Goal: Use online tool/utility: Utilize a website feature to perform a specific function

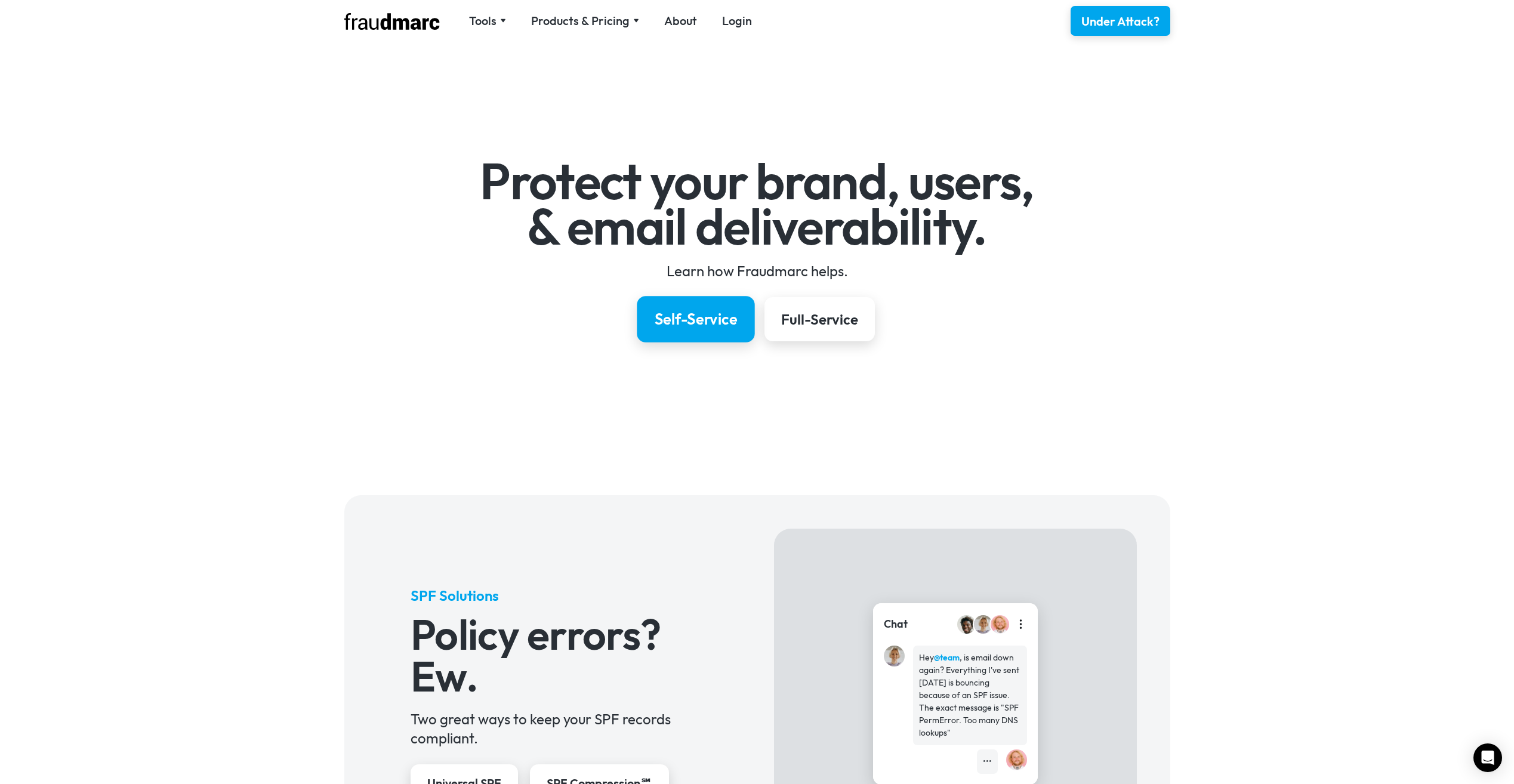
click at [697, 326] on div "Self-Service" at bounding box center [695, 319] width 83 height 21
click at [507, 25] on nav "Tools SPF Record Check Inspect any domain's SPF record and learn how to fix it …" at bounding box center [611, 21] width 308 height 17
click at [502, 24] on div "Tools" at bounding box center [488, 21] width 37 height 17
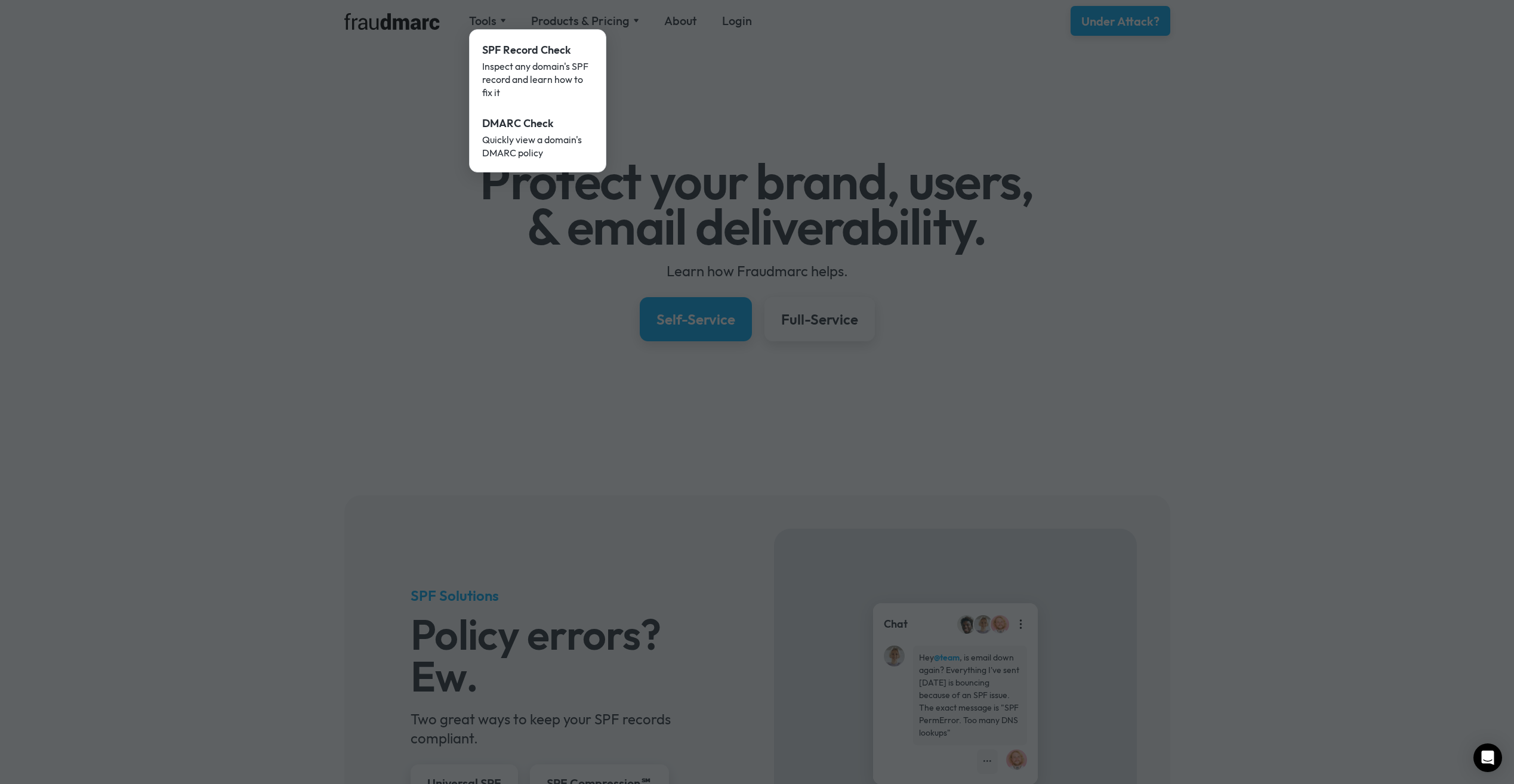
click at [634, 21] on div at bounding box center [757, 392] width 1514 height 784
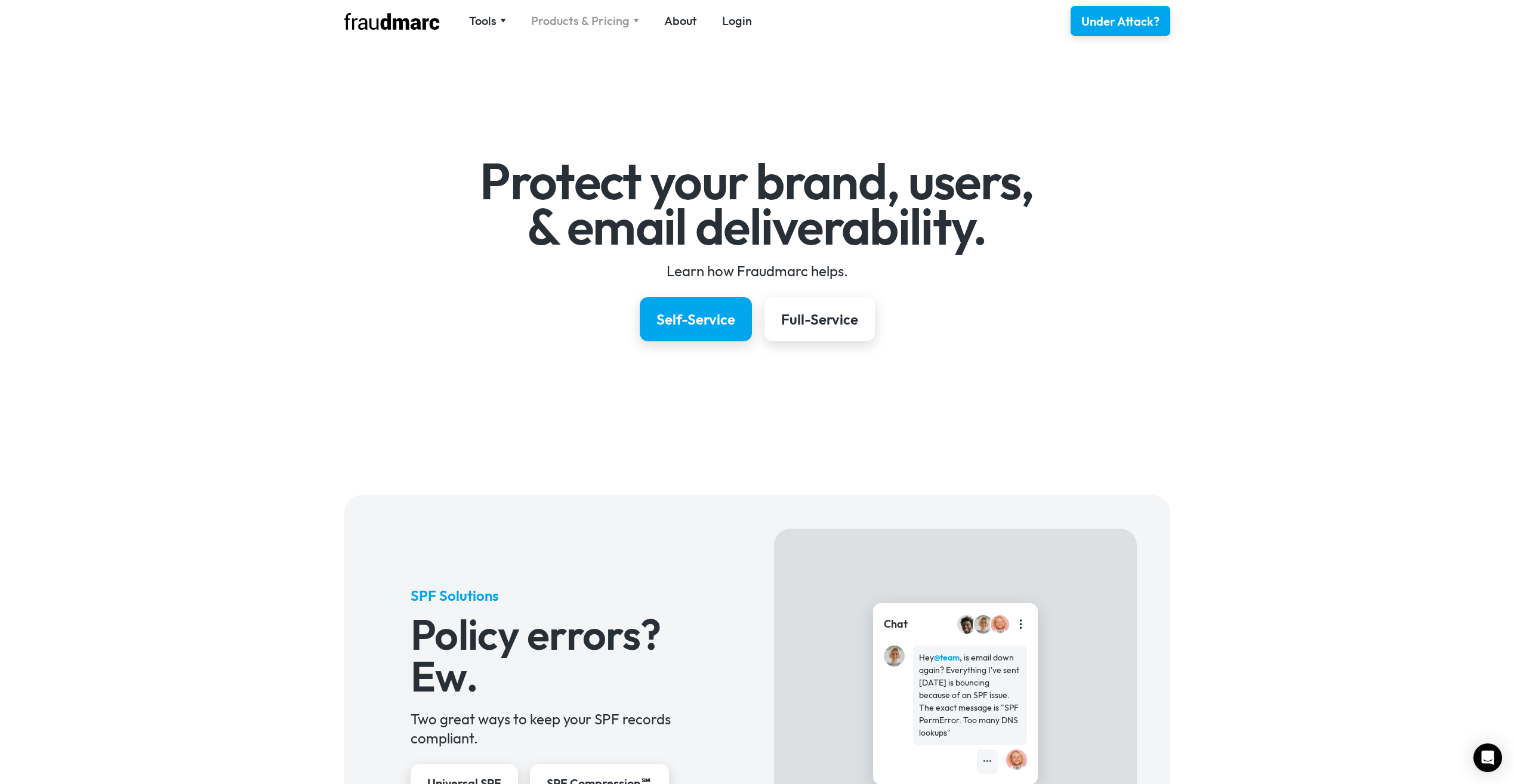
click at [633, 21] on img at bounding box center [636, 21] width 6 height 4
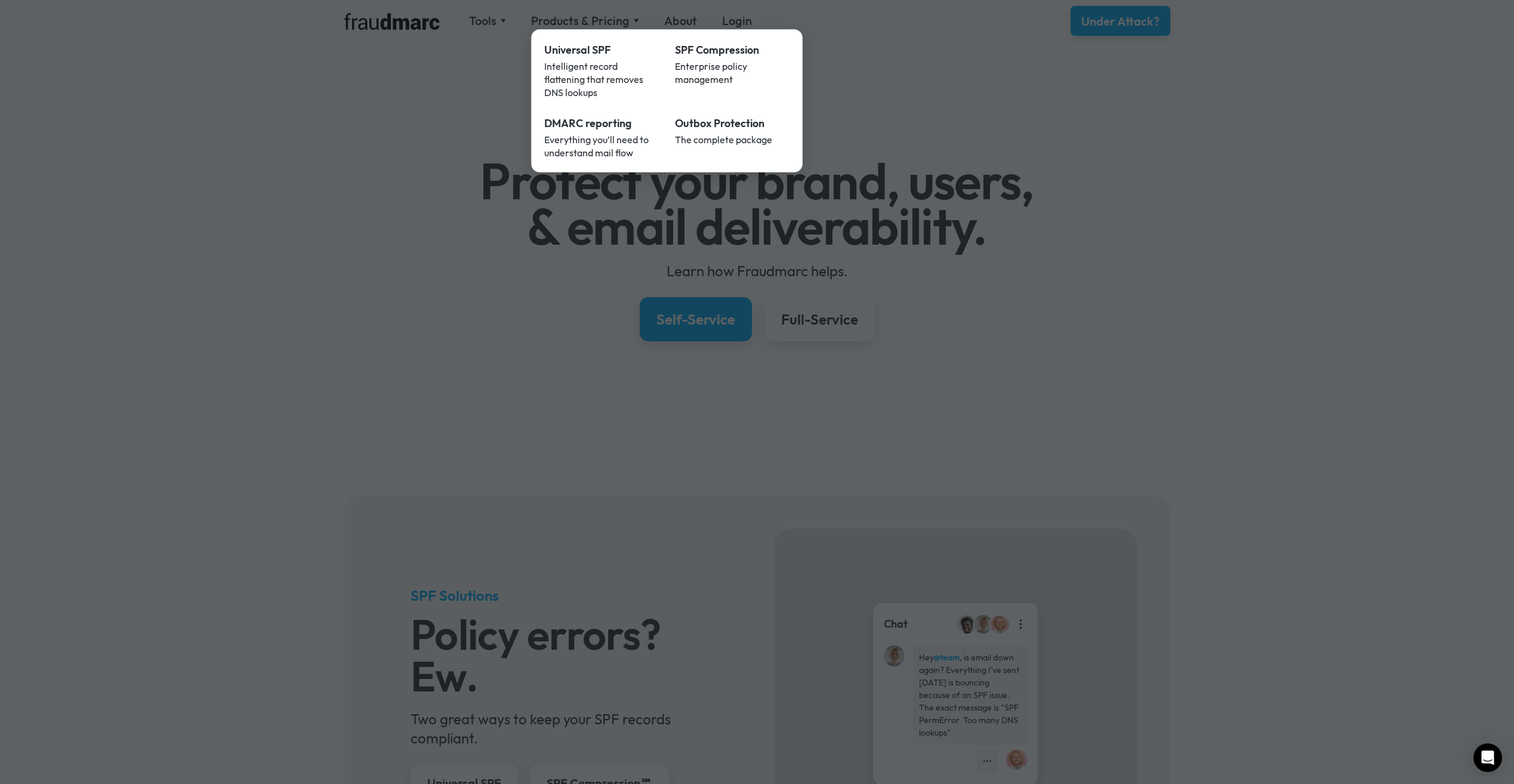
click at [738, 1] on div at bounding box center [757, 392] width 1514 height 784
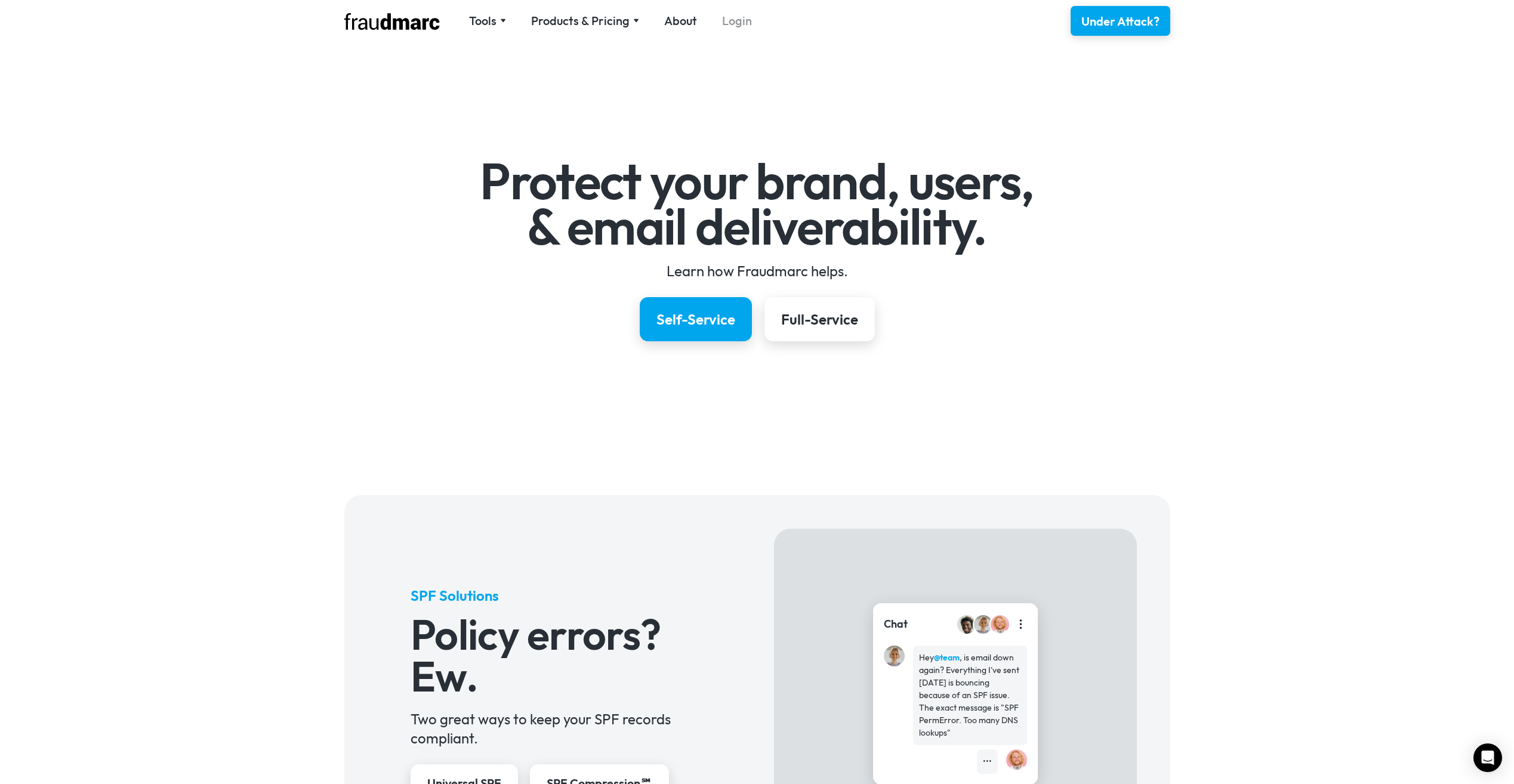
click at [734, 26] on link "Login" at bounding box center [737, 21] width 30 height 17
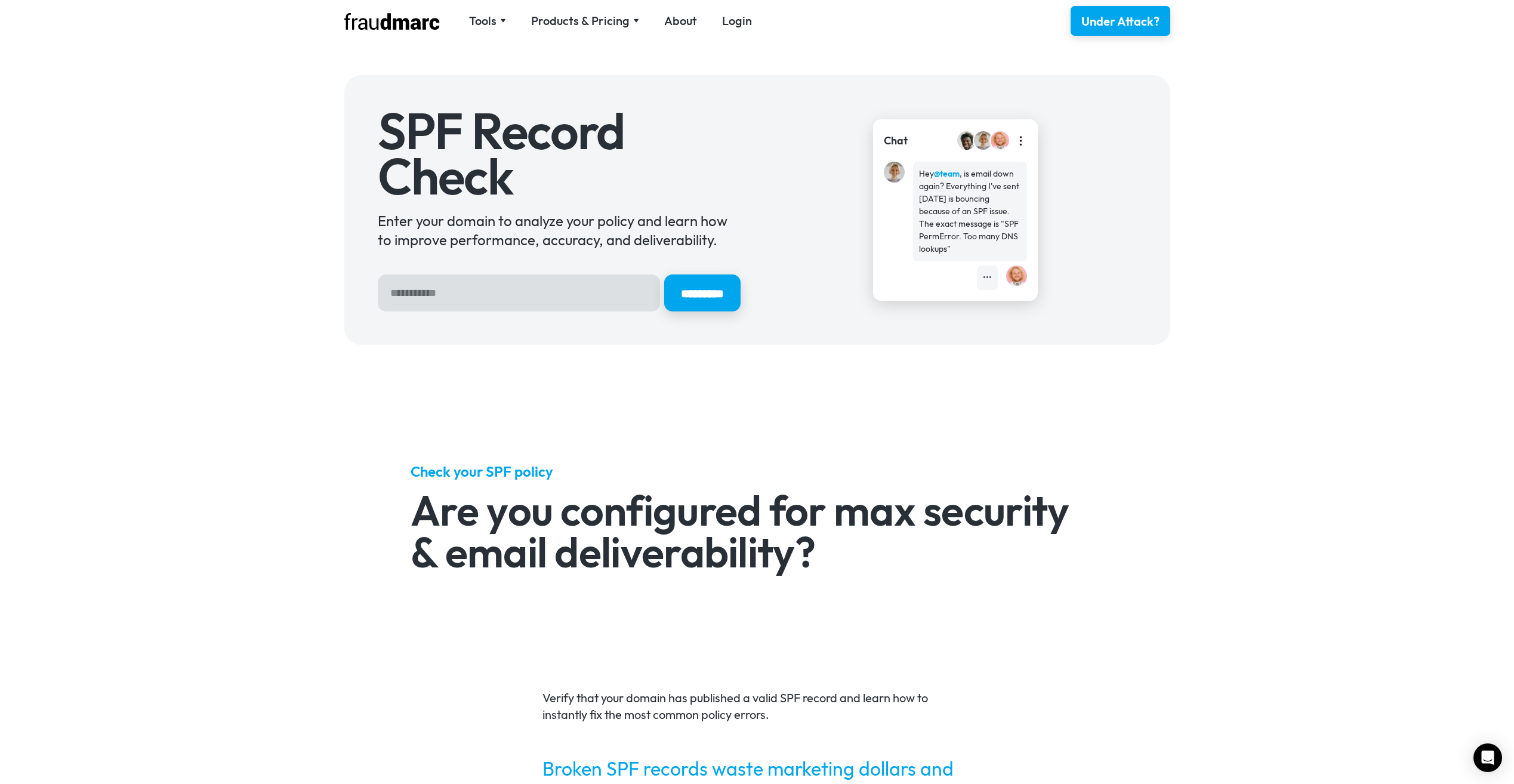
click at [587, 288] on input "Hero Sign Up Form" at bounding box center [519, 293] width 282 height 37
type input "**********"
click at [721, 292] on input "*********" at bounding box center [702, 293] width 80 height 39
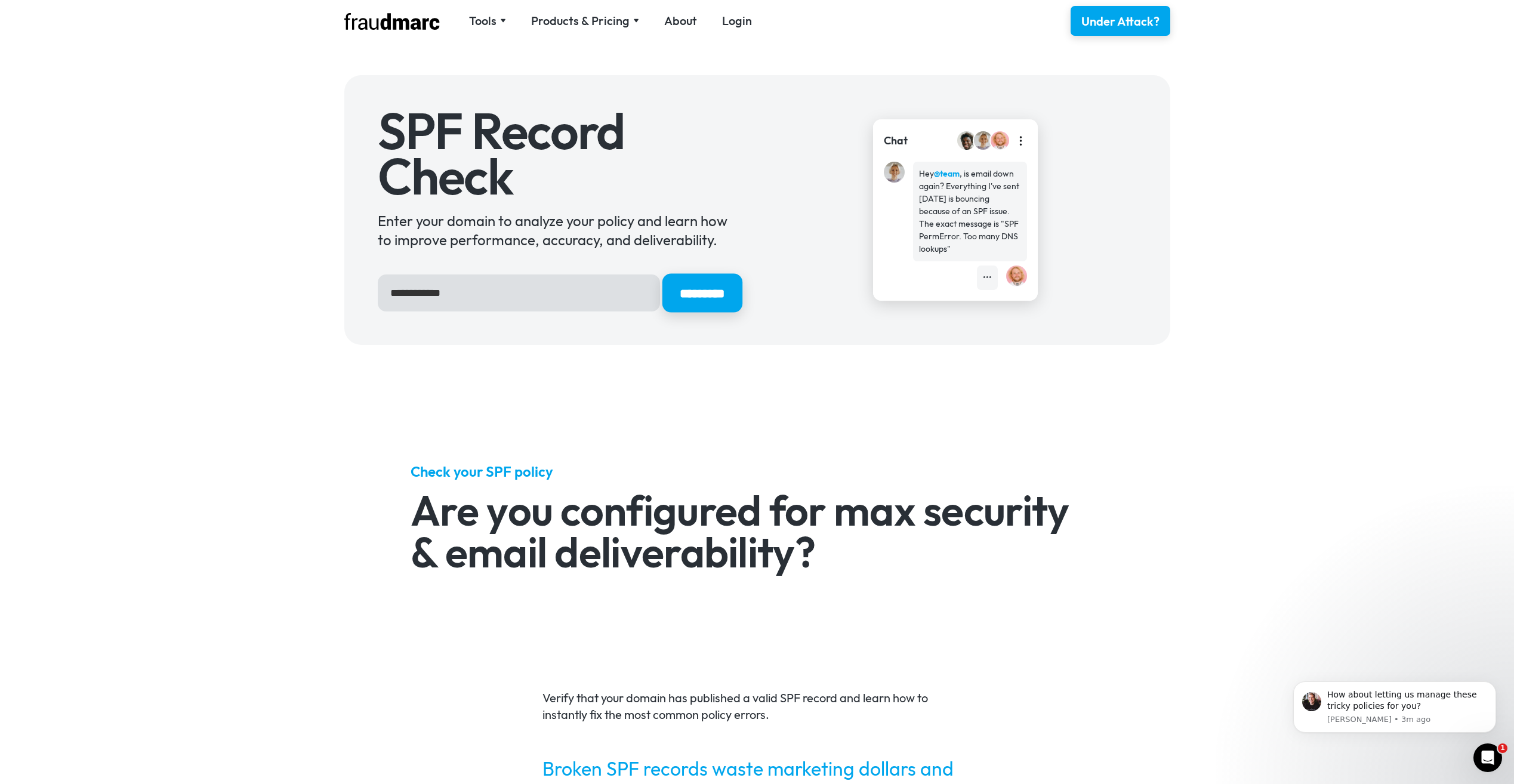
click at [689, 297] on input "*********" at bounding box center [702, 293] width 80 height 39
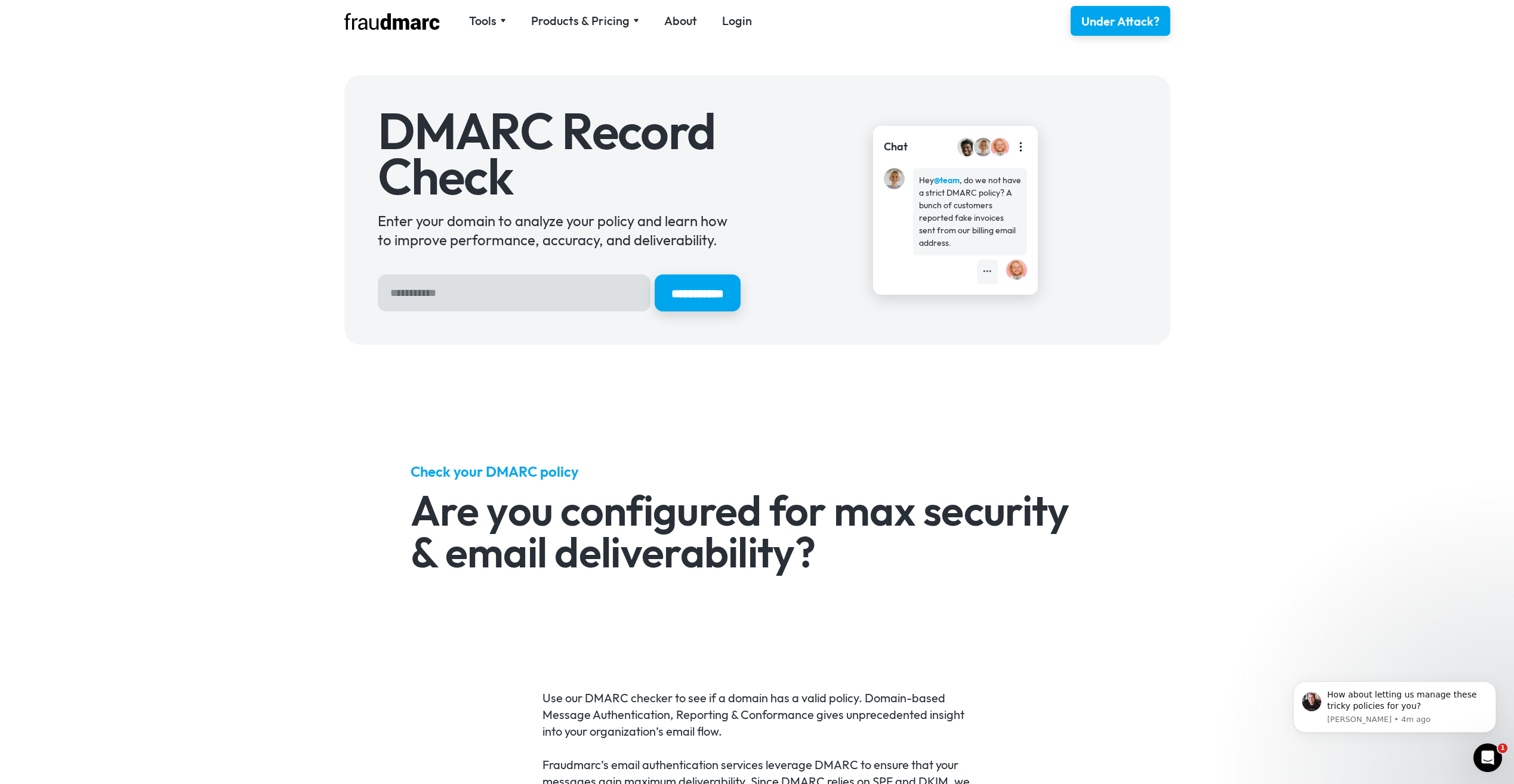
click at [484, 291] on input "Hero Sign Up Form" at bounding box center [513, 293] width 273 height 37
type input "**********"
click at [653, 291] on input "**********" at bounding box center [697, 293] width 90 height 39
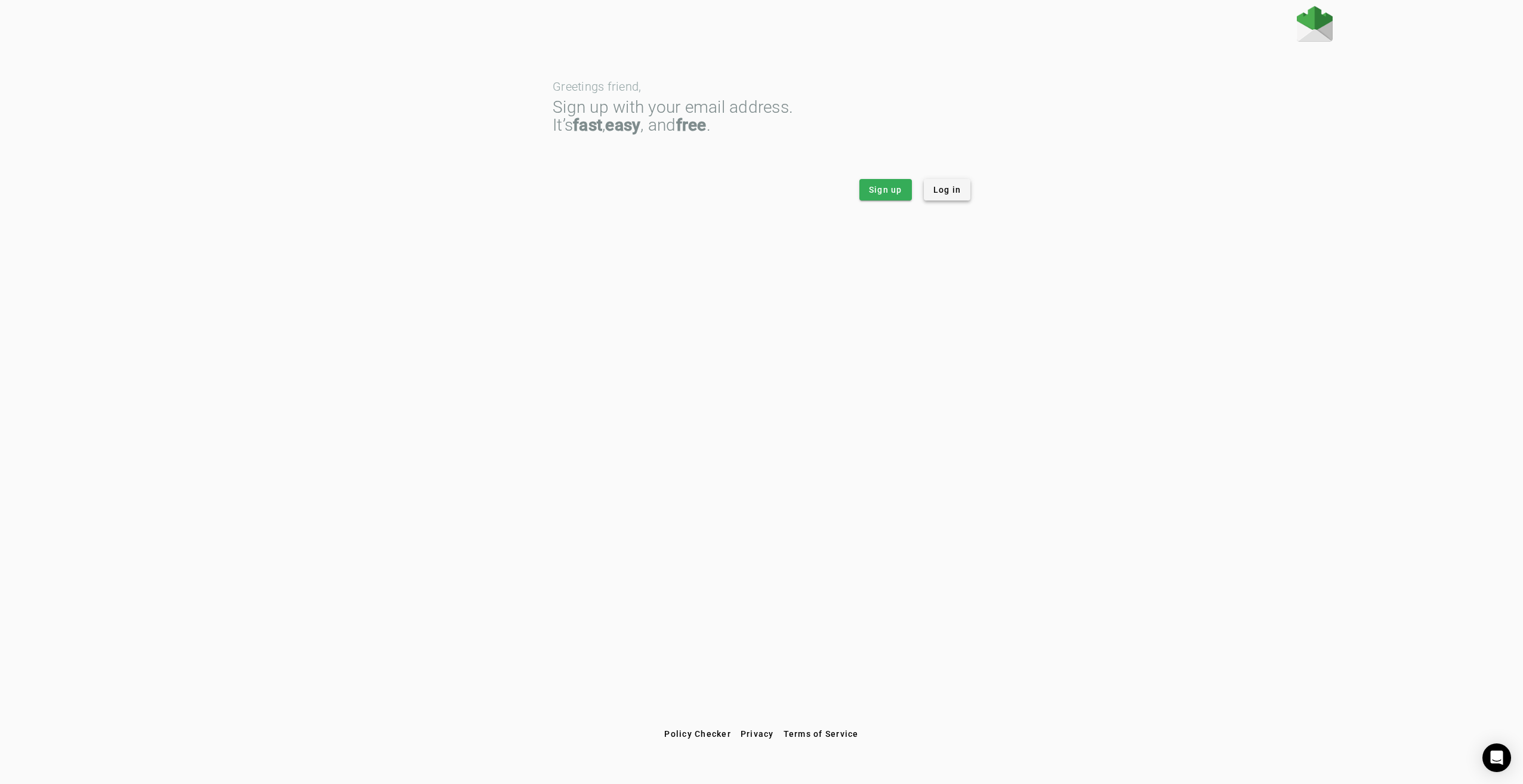
click at [949, 188] on span "Log in" at bounding box center [948, 190] width 28 height 12
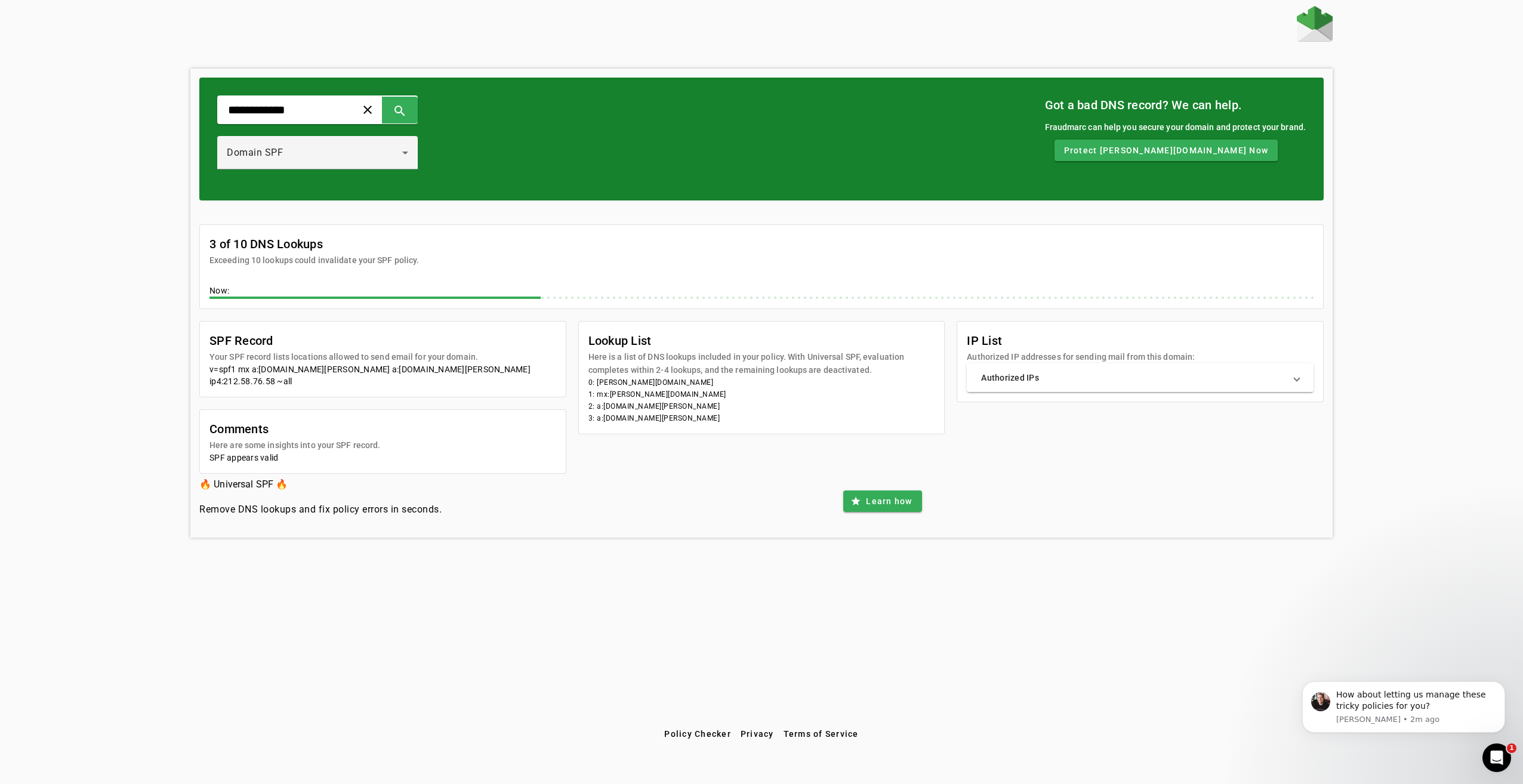
click at [1062, 384] on mat-panel-title "Authorized IPs" at bounding box center [1133, 377] width 304 height 12
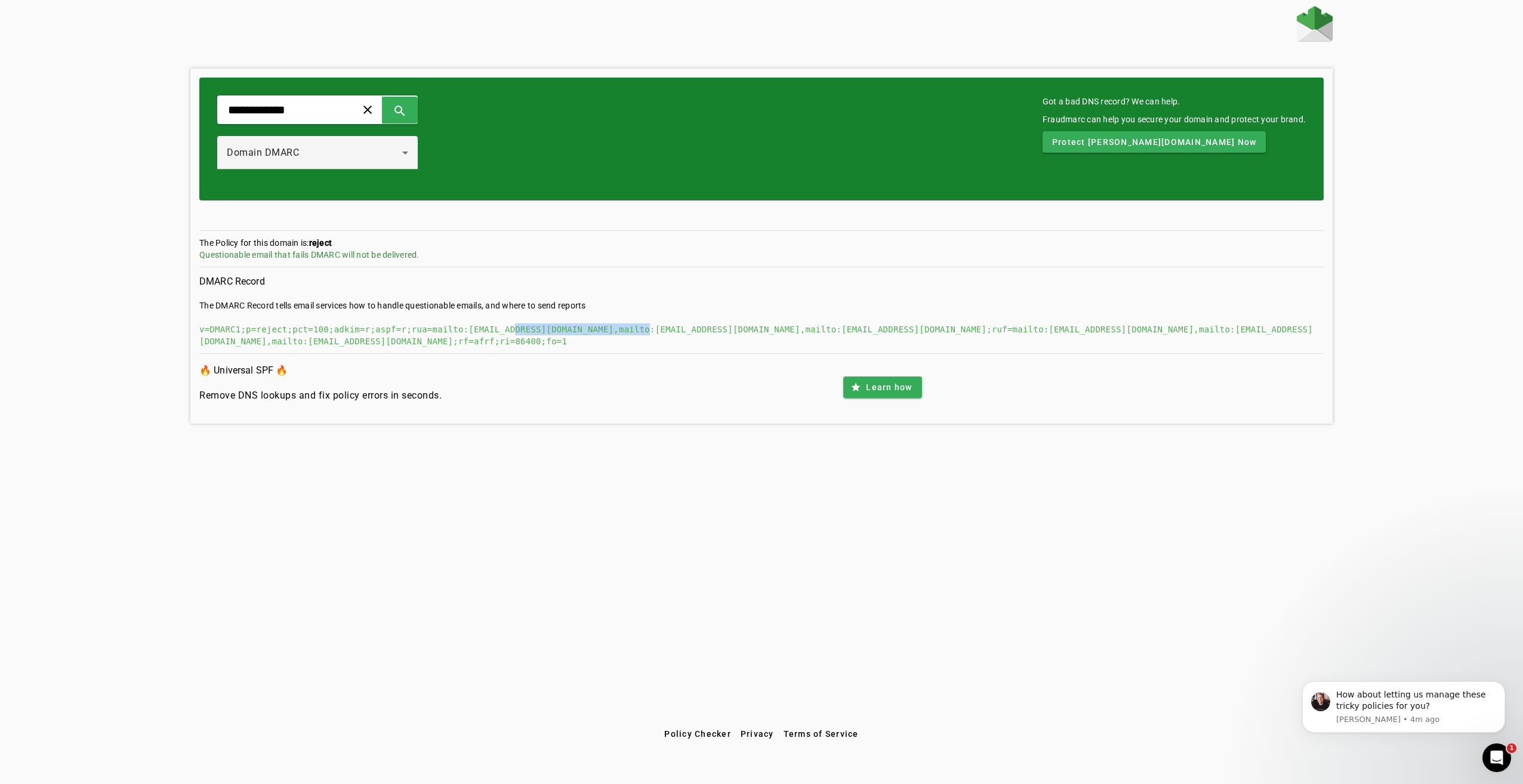
drag, startPoint x: 489, startPoint y: 331, endPoint x: 611, endPoint y: 327, distance: 122.1
click at [611, 327] on div "v=DMARC1;p=reject;pct=100;adkim=r;aspf=r;rua=mailto:[EMAIL_ADDRESS][DOMAIN_NAME…" at bounding box center [762, 335] width 1124 height 24
drag, startPoint x: 611, startPoint y: 327, endPoint x: 604, endPoint y: 328, distance: 7.1
drag, startPoint x: 723, startPoint y: 330, endPoint x: 768, endPoint y: 327, distance: 45.1
click at [768, 327] on div "v=DMARC1;p=reject;pct=100;adkim=r;aspf=r;rua=mailto:[EMAIL_ADDRESS][DOMAIN_NAME…" at bounding box center [762, 335] width 1124 height 24
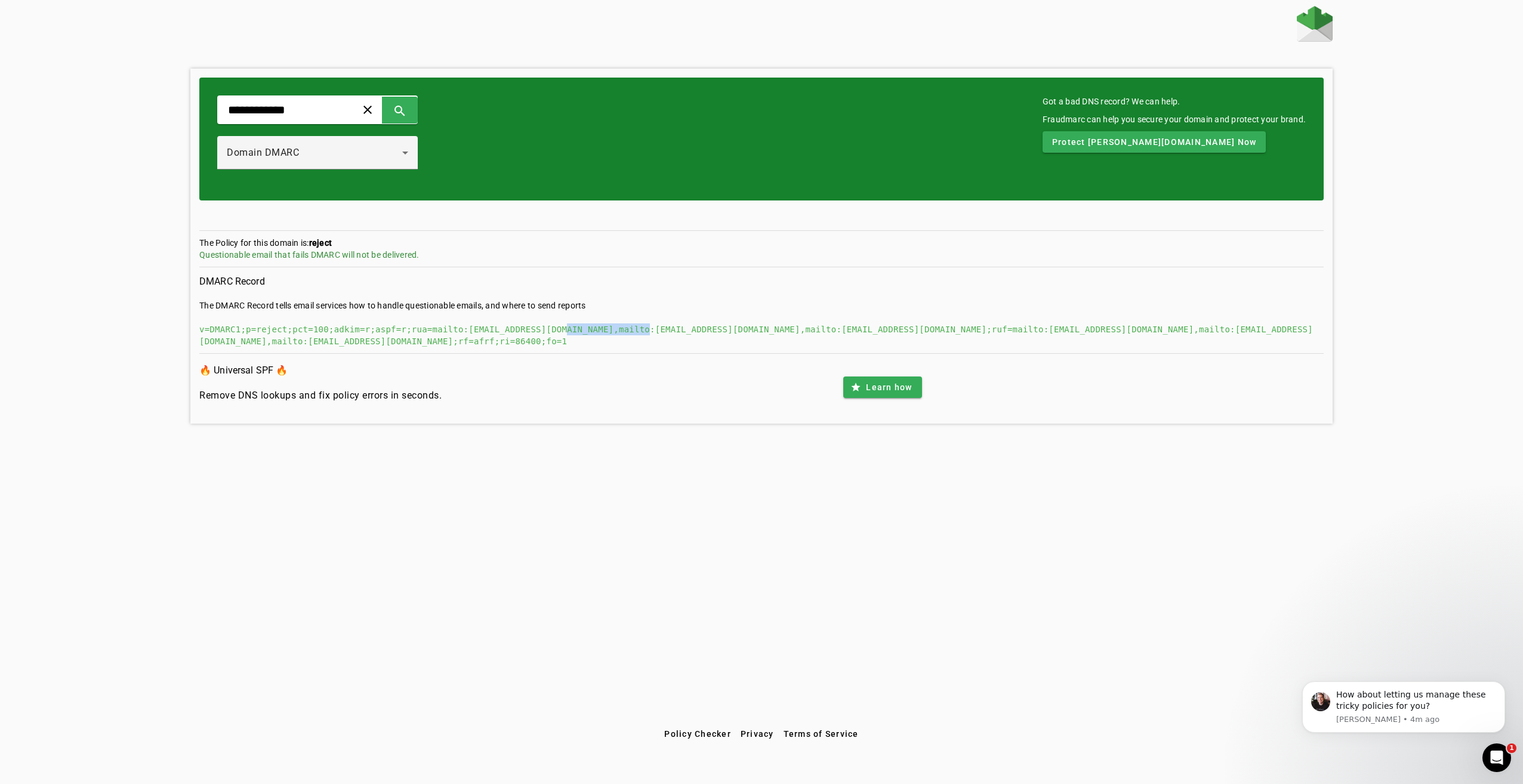
drag, startPoint x: 536, startPoint y: 329, endPoint x: 611, endPoint y: 327, distance: 75.0
click at [611, 327] on div "v=DMARC1;p=reject;pct=100;adkim=r;aspf=r;rua=mailto:[EMAIL_ADDRESS][DOMAIN_NAME…" at bounding box center [762, 335] width 1124 height 24
drag, startPoint x: 611, startPoint y: 327, endPoint x: 594, endPoint y: 328, distance: 17.0
drag, startPoint x: 723, startPoint y: 329, endPoint x: 778, endPoint y: 330, distance: 55.0
click at [778, 330] on div "v=DMARC1;p=reject;pct=100;adkim=r;aspf=r;rua=mailto:[EMAIL_ADDRESS][DOMAIN_NAME…" at bounding box center [762, 335] width 1124 height 24
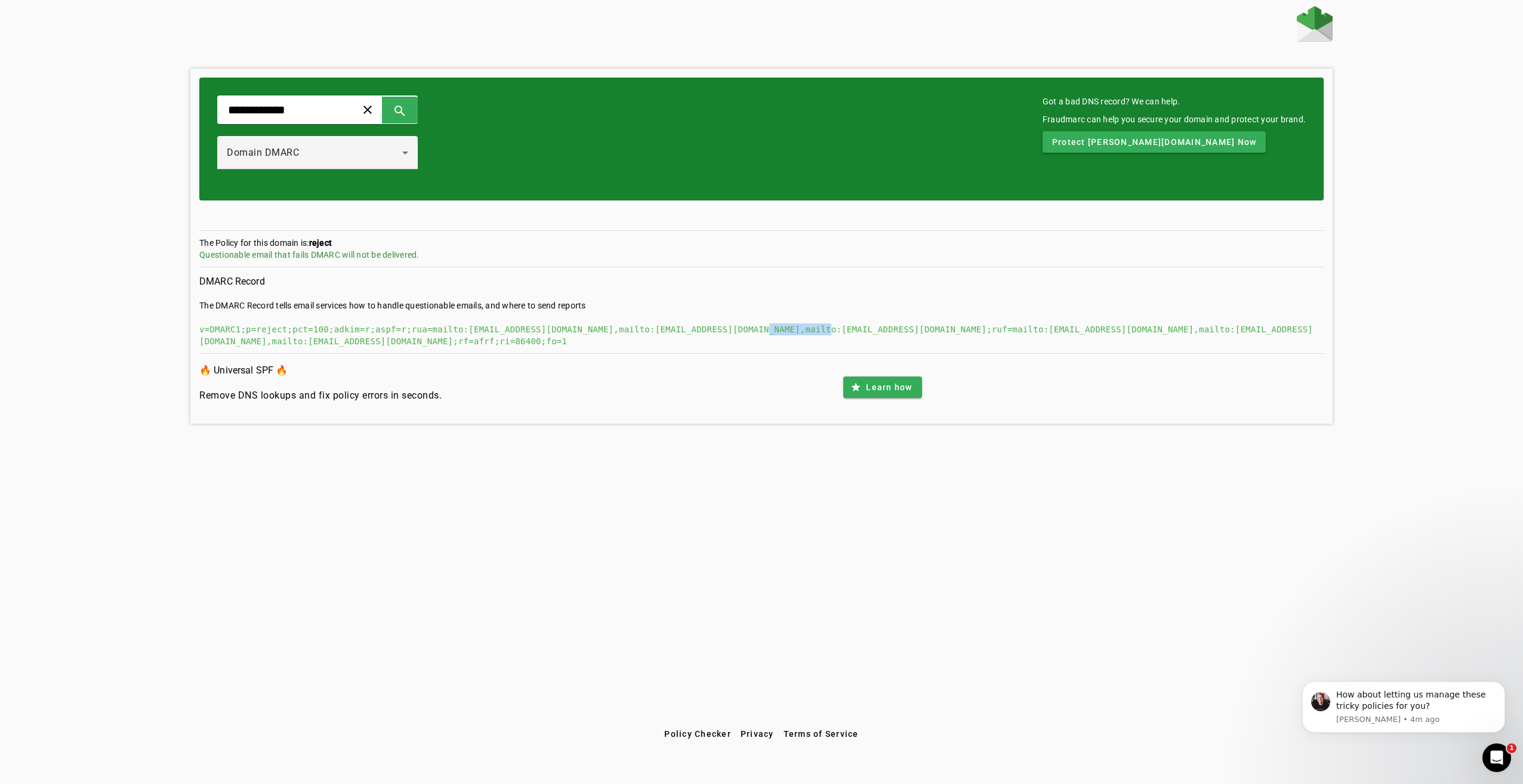
drag, startPoint x: 778, startPoint y: 330, endPoint x: 763, endPoint y: 327, distance: 15.3
drag, startPoint x: 887, startPoint y: 330, endPoint x: 945, endPoint y: 327, distance: 58.1
click at [945, 327] on div "v=DMARC1;p=reject;pct=100;adkim=r;aspf=r;rua=mailto:[EMAIL_ADDRESS][DOMAIN_NAME…" at bounding box center [762, 335] width 1124 height 24
drag, startPoint x: 945, startPoint y: 327, endPoint x: 931, endPoint y: 329, distance: 14.1
